Goal: Find contact information

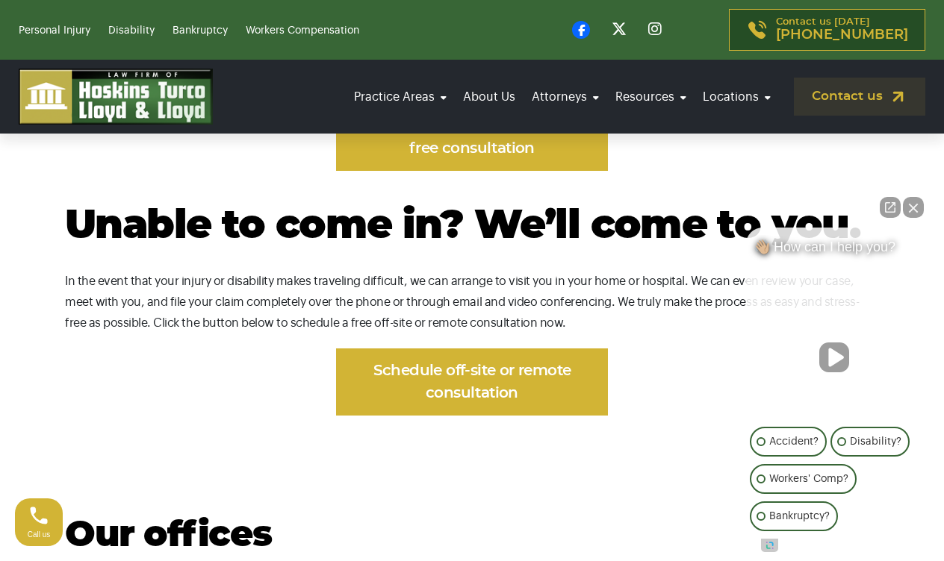
scroll to position [977, 0]
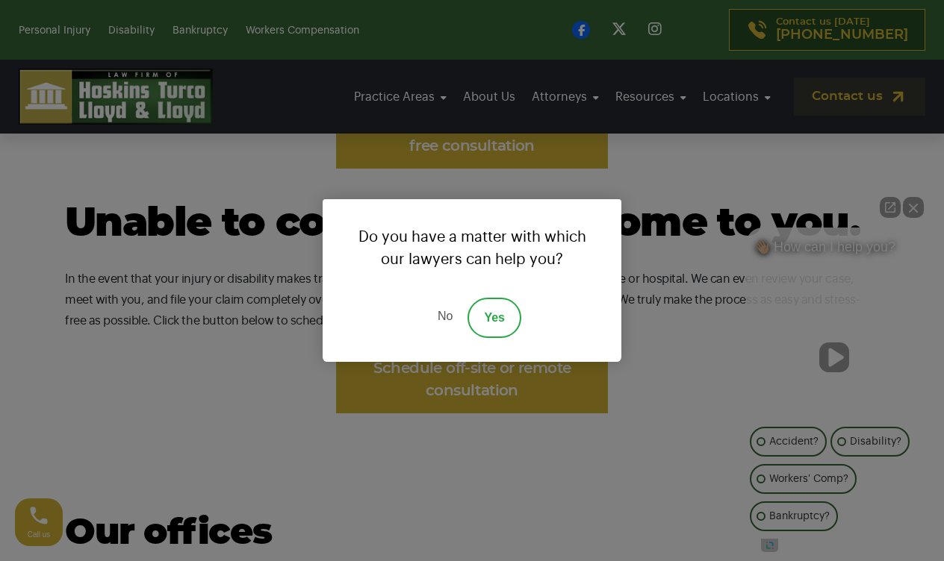
click at [267, 374] on div "Do you have a matter with which our lawyers can help you? No Yes" at bounding box center [472, 280] width 944 height 561
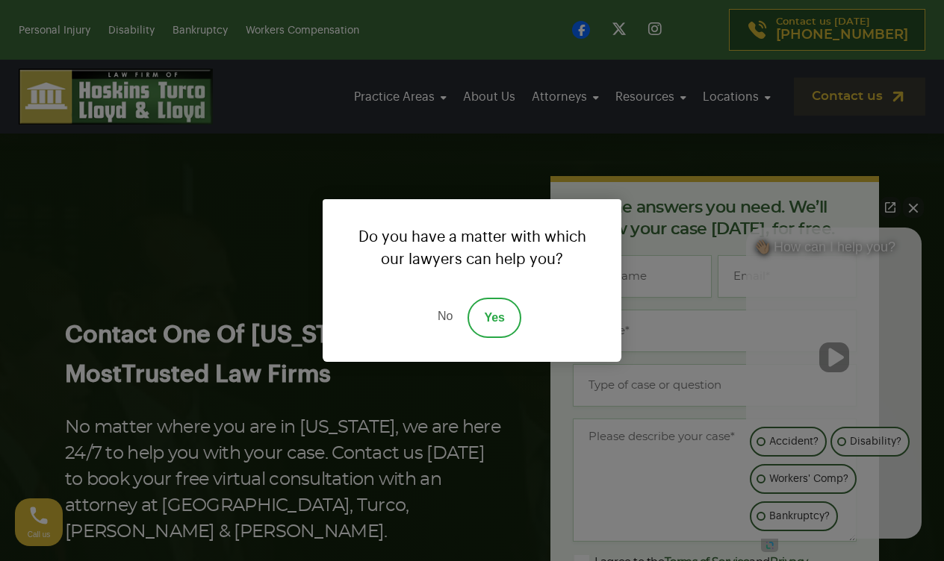
scroll to position [0, 0]
click at [447, 317] on link "No" at bounding box center [445, 318] width 45 height 40
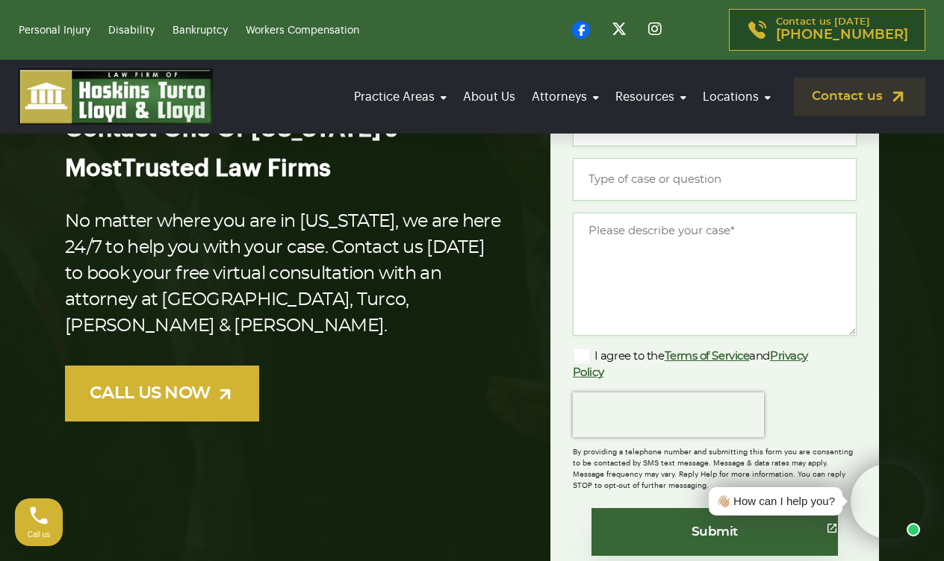
scroll to position [211, 0]
